Goal: Check status: Check status

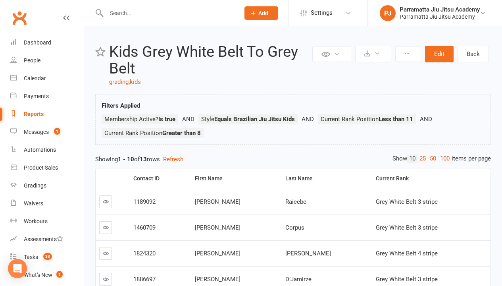
click at [443, 158] on link "100" at bounding box center [444, 158] width 13 height 8
